Goal: Task Accomplishment & Management: Use online tool/utility

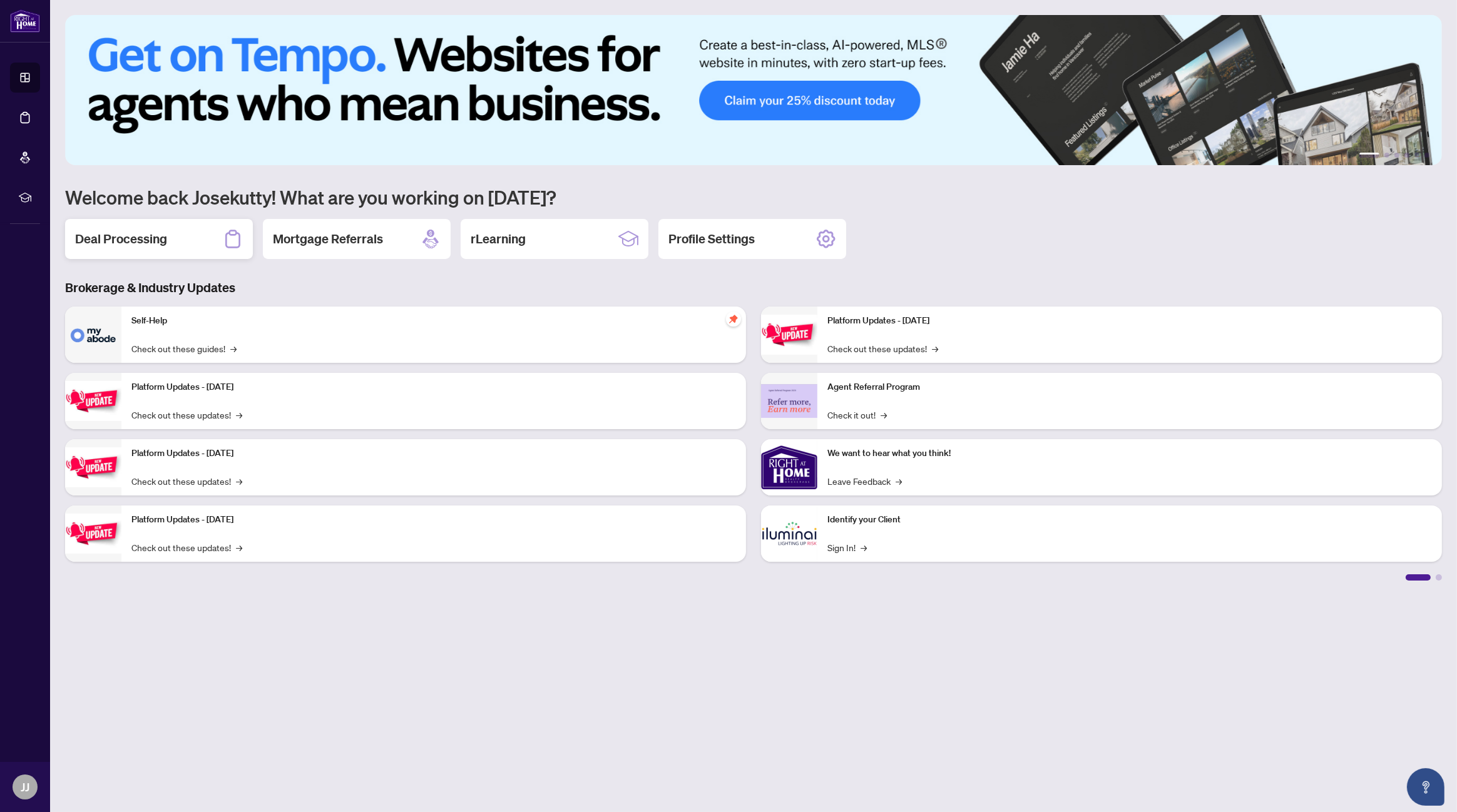
click at [135, 235] on h2 "Deal Processing" at bounding box center [121, 239] width 92 height 17
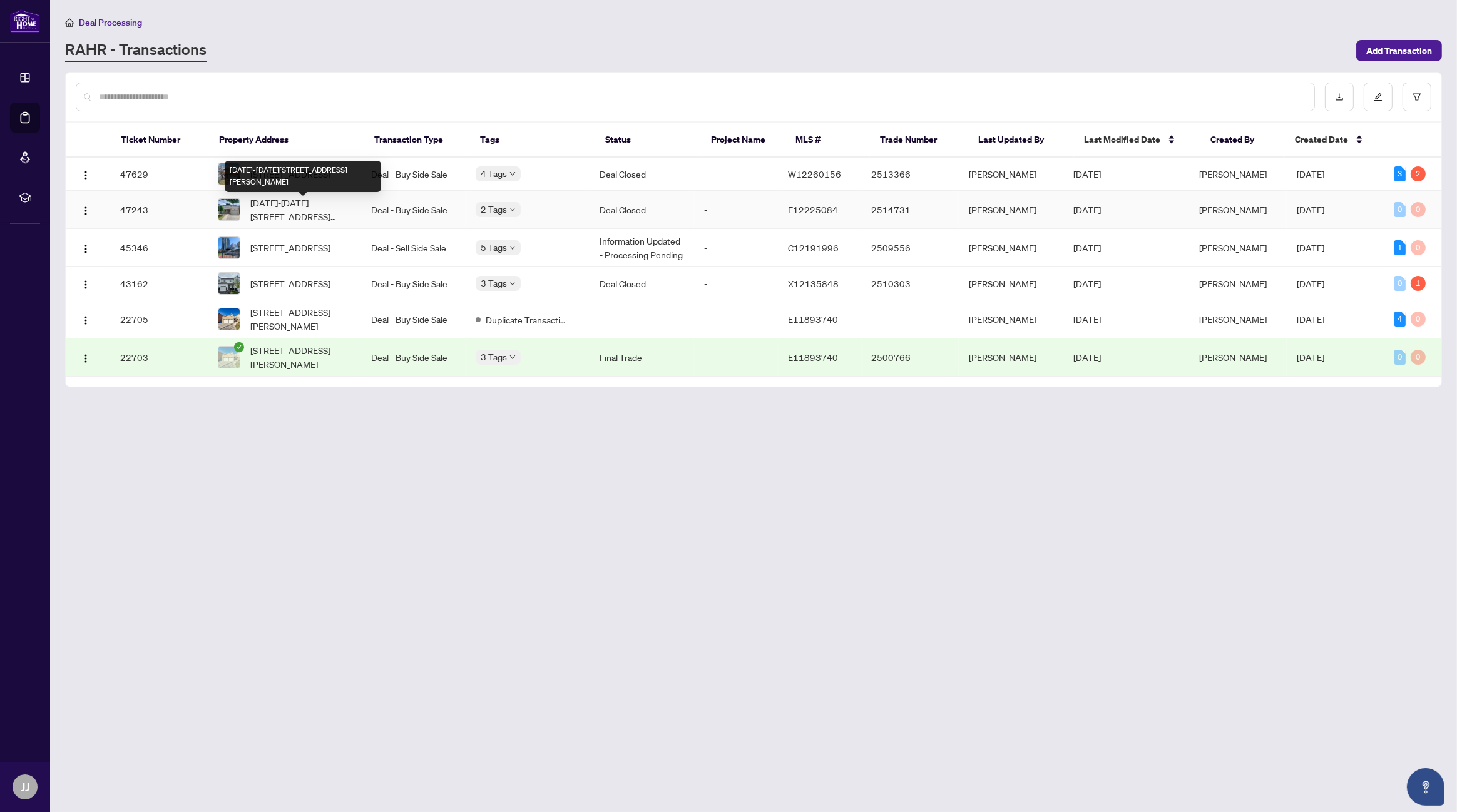
click at [280, 205] on span "[DATE]-[DATE][STREET_ADDRESS][PERSON_NAME]" at bounding box center [300, 209] width 101 height 28
